Goal: Task Accomplishment & Management: Use online tool/utility

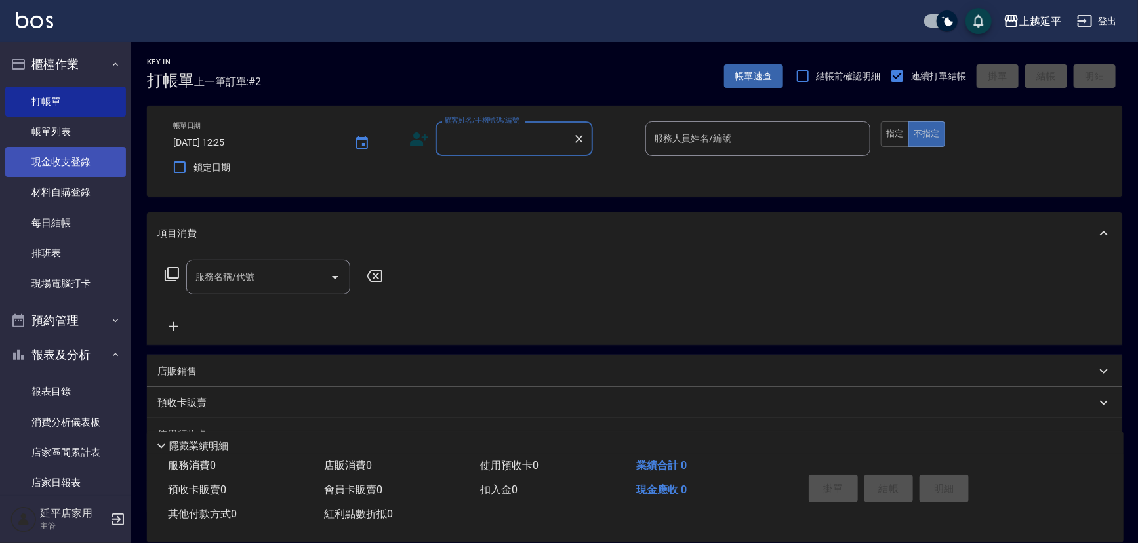
click at [73, 157] on link "現金收支登錄" at bounding box center [65, 162] width 121 height 30
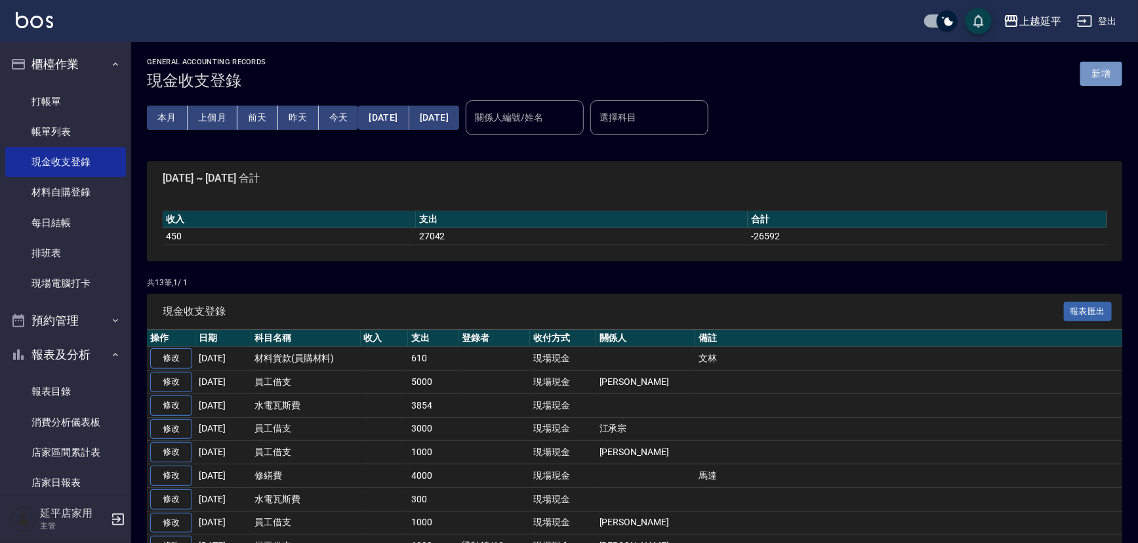
click at [1105, 79] on button "新增" at bounding box center [1101, 74] width 42 height 24
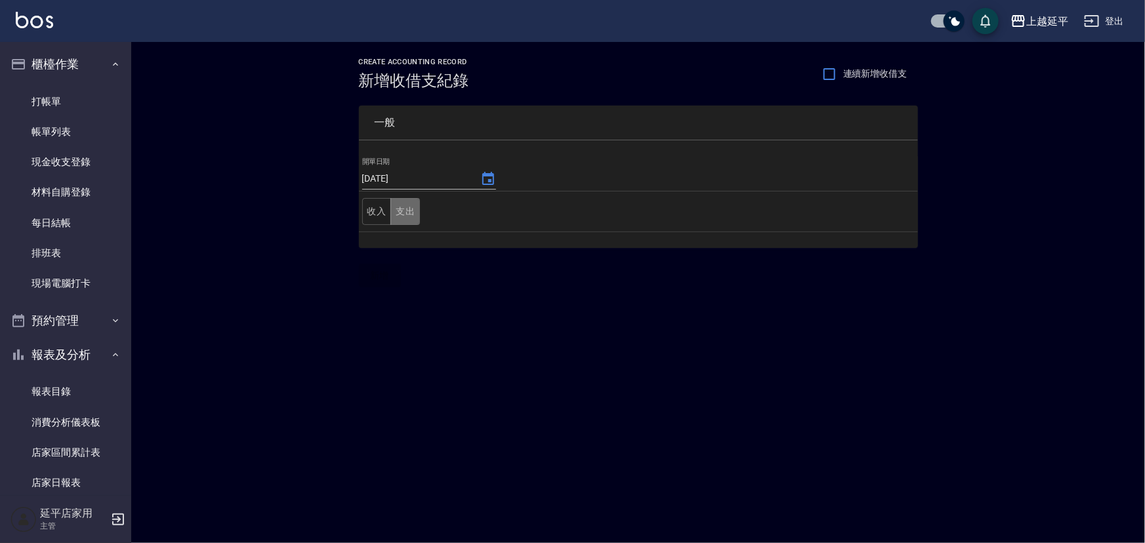
click at [405, 215] on button "支出" at bounding box center [405, 211] width 30 height 27
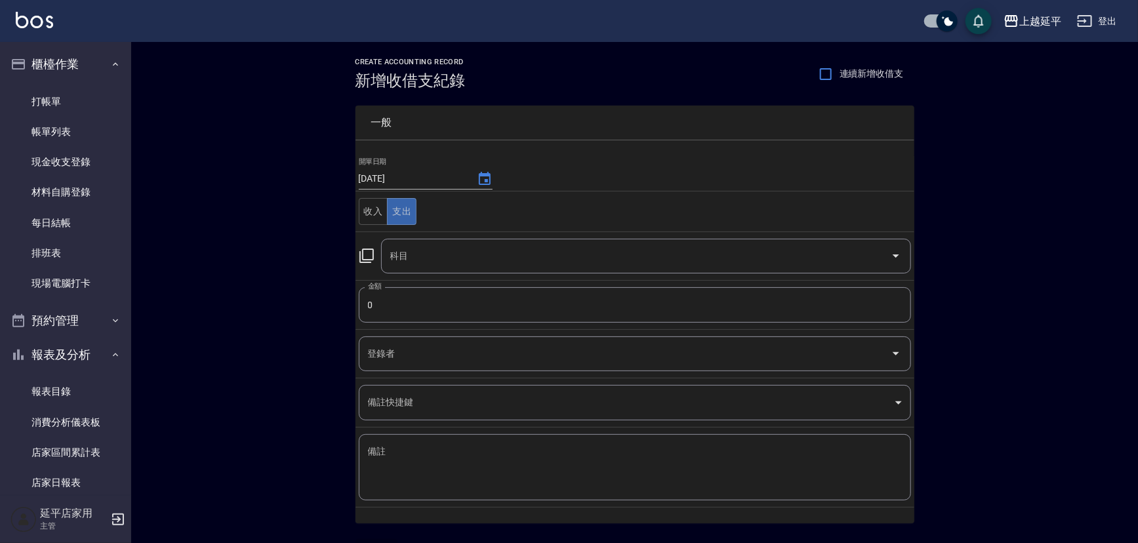
click at [364, 253] on icon at bounding box center [367, 256] width 16 height 16
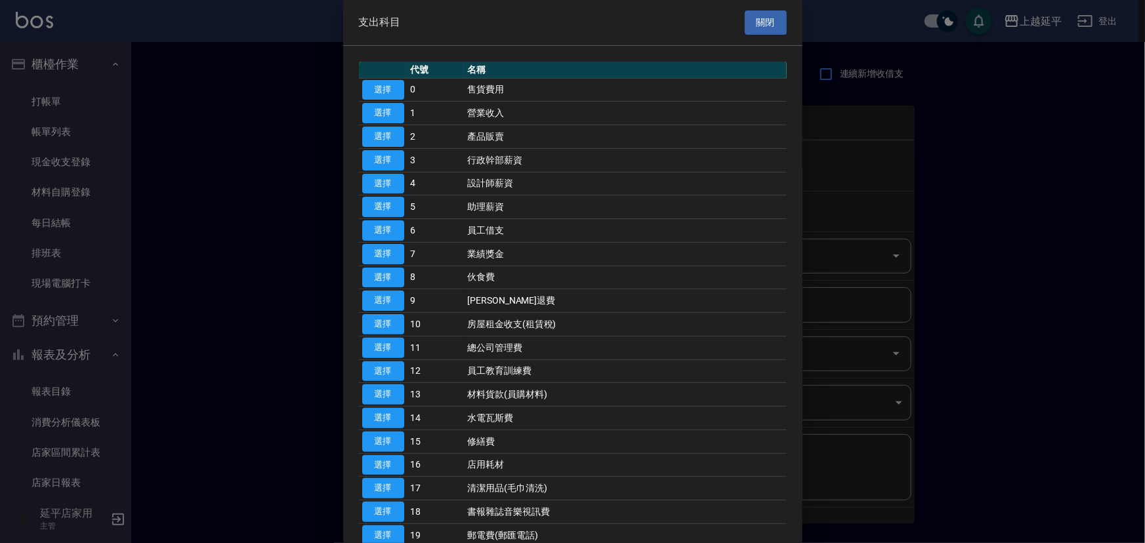
click at [386, 370] on button "選擇" at bounding box center [383, 371] width 42 height 20
type input "12 員工教育訓練費"
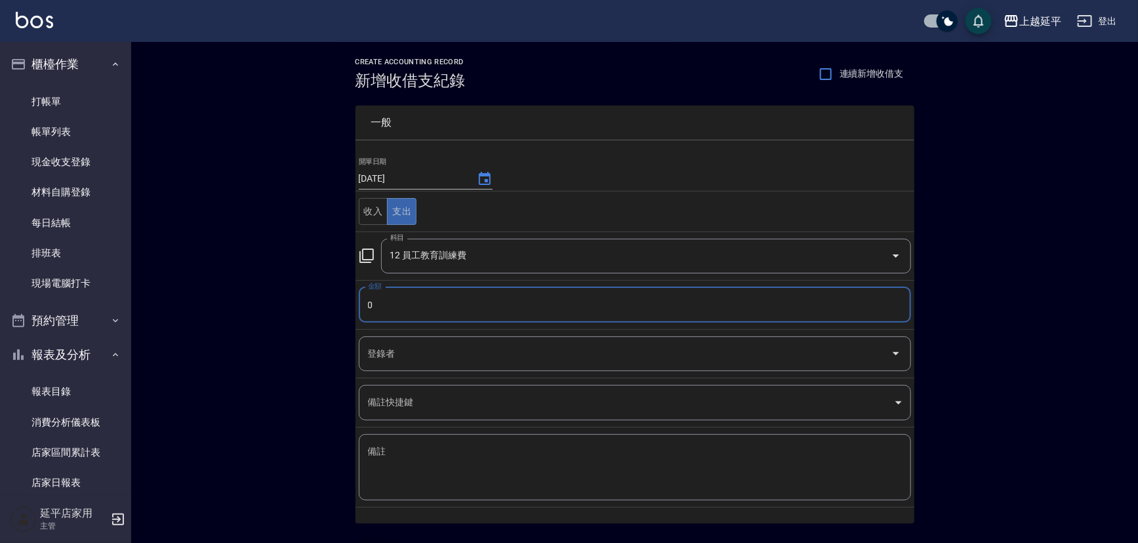
click at [409, 312] on input "0" at bounding box center [635, 304] width 552 height 35
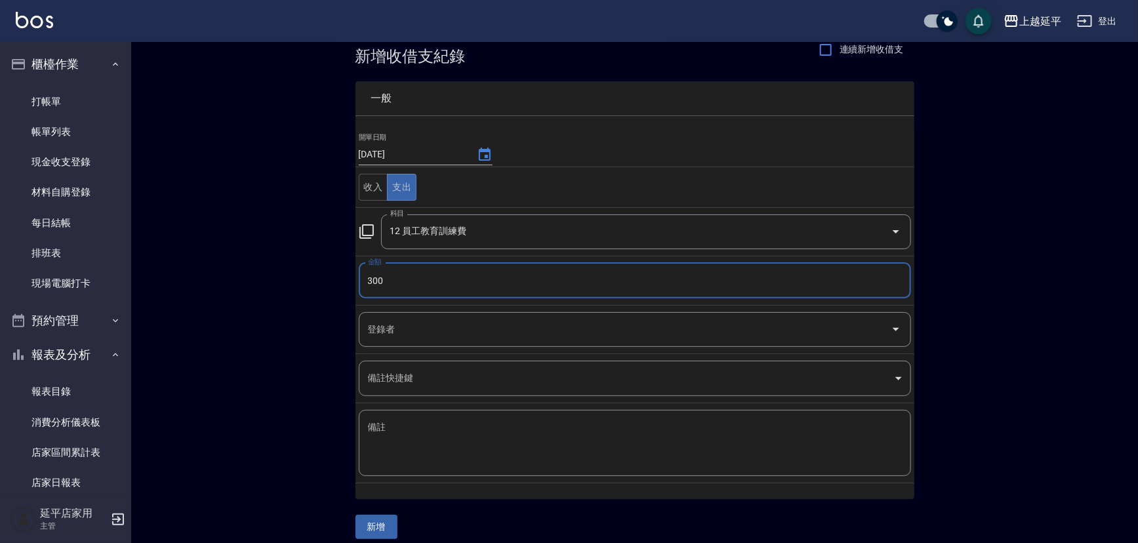
scroll to position [35, 0]
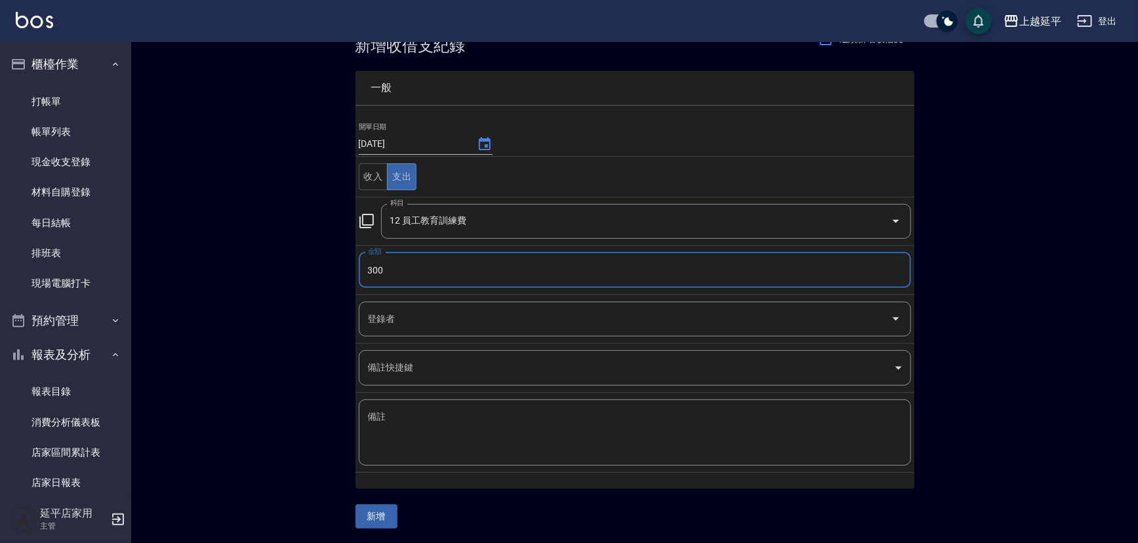
type input "300"
click at [367, 516] on button "新增" at bounding box center [377, 516] width 42 height 24
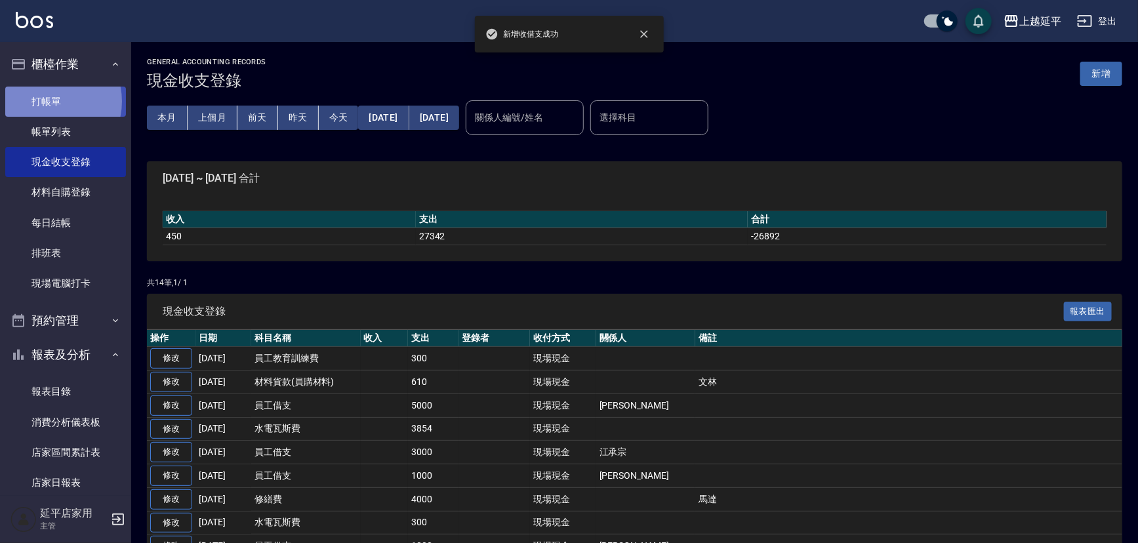
click at [47, 101] on link "打帳單" at bounding box center [65, 102] width 121 height 30
